Goal: Communication & Community: Answer question/provide support

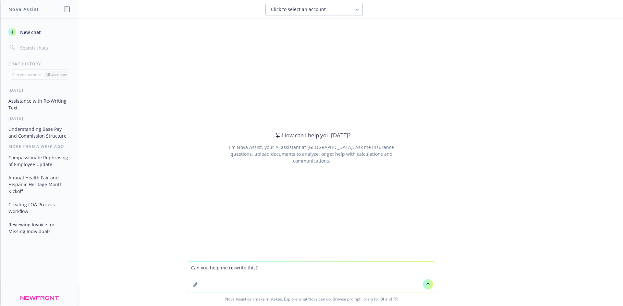
paste textarea "Option 2 provides Newfront with more cost savings moving to Anthem ASO however;…"
type textarea "Can you help me re-write this? Option 2 provides Newfront with more cost saving…"
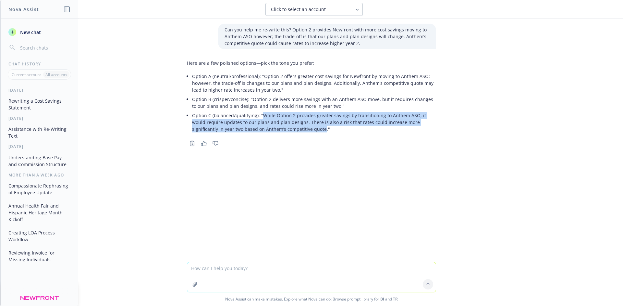
drag, startPoint x: 289, startPoint y: 130, endPoint x: 260, endPoint y: 116, distance: 32.2
click at [260, 116] on p "Option C (balanced/qualifying): "While Option 2 provides greater savings by tra…" at bounding box center [314, 122] width 244 height 20
copy p "While Option 2 provides greater savings by transitioning to Anthem ASO, it woul…"
